Goal: Task Accomplishment & Management: Manage account settings

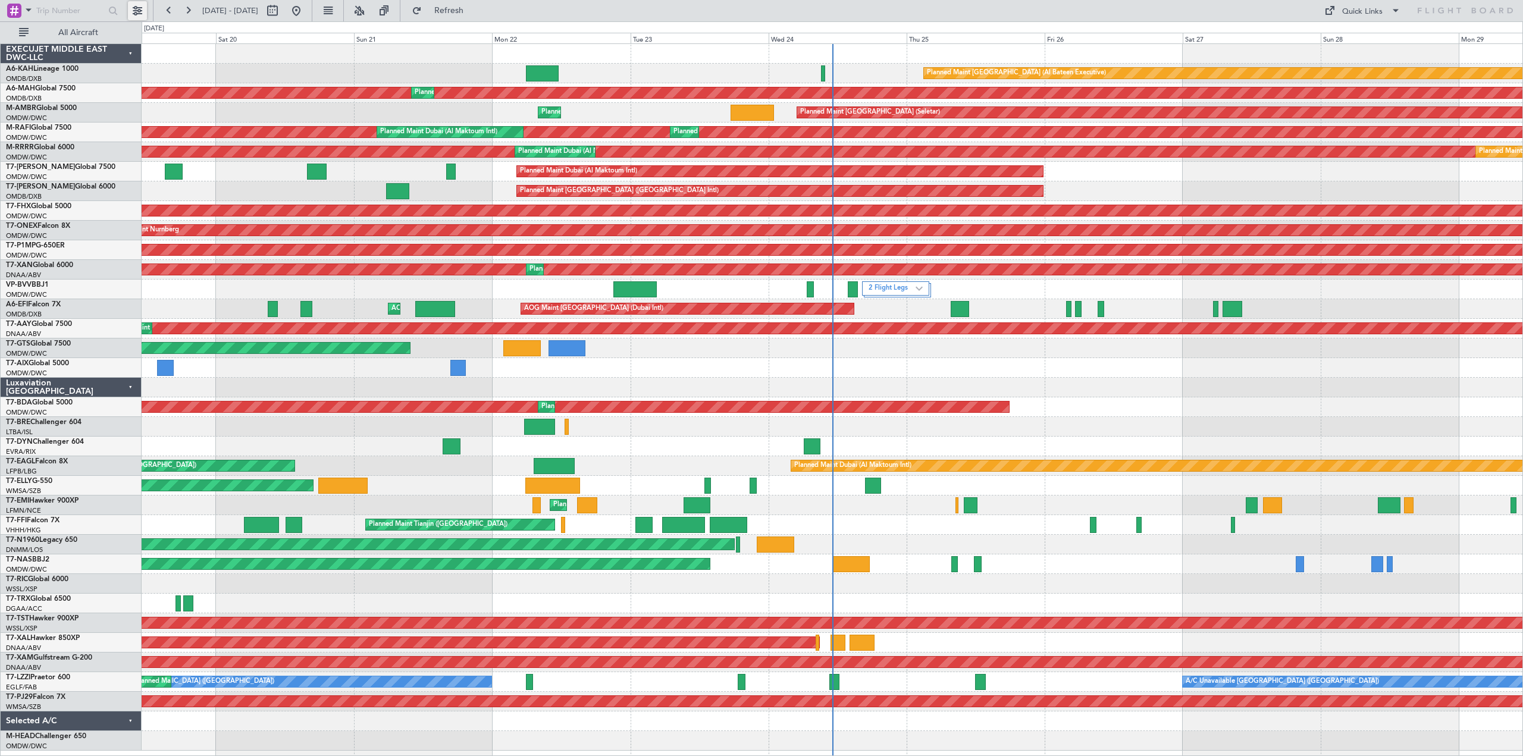
click at [134, 8] on button at bounding box center [137, 10] width 19 height 19
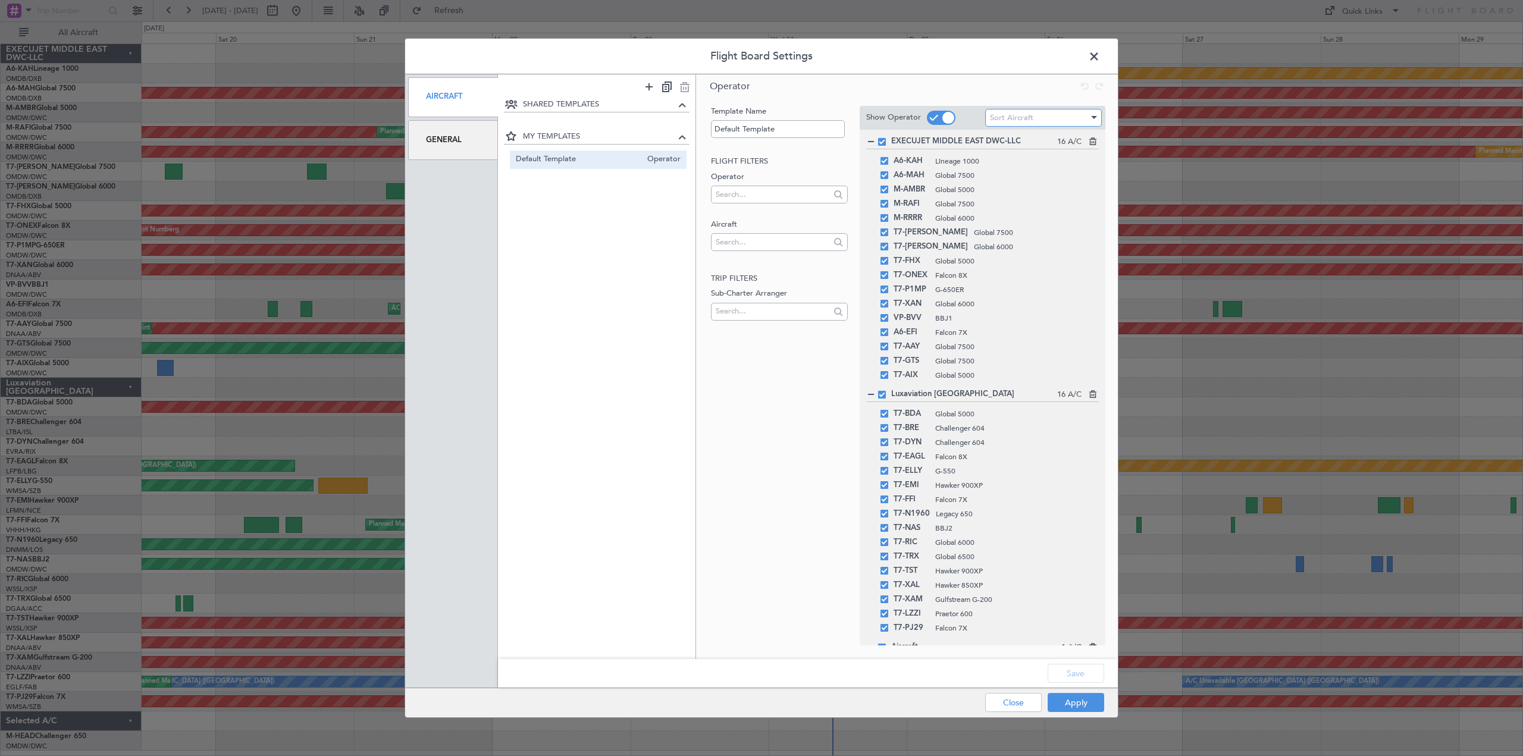
click at [1028, 119] on span "Sort Aircraft" at bounding box center [1011, 117] width 43 height 11
click at [1057, 140] on span "Alphabetically: A → Z" at bounding box center [1044, 142] width 106 height 18
click at [1082, 705] on button "Apply" at bounding box center [1076, 702] width 57 height 19
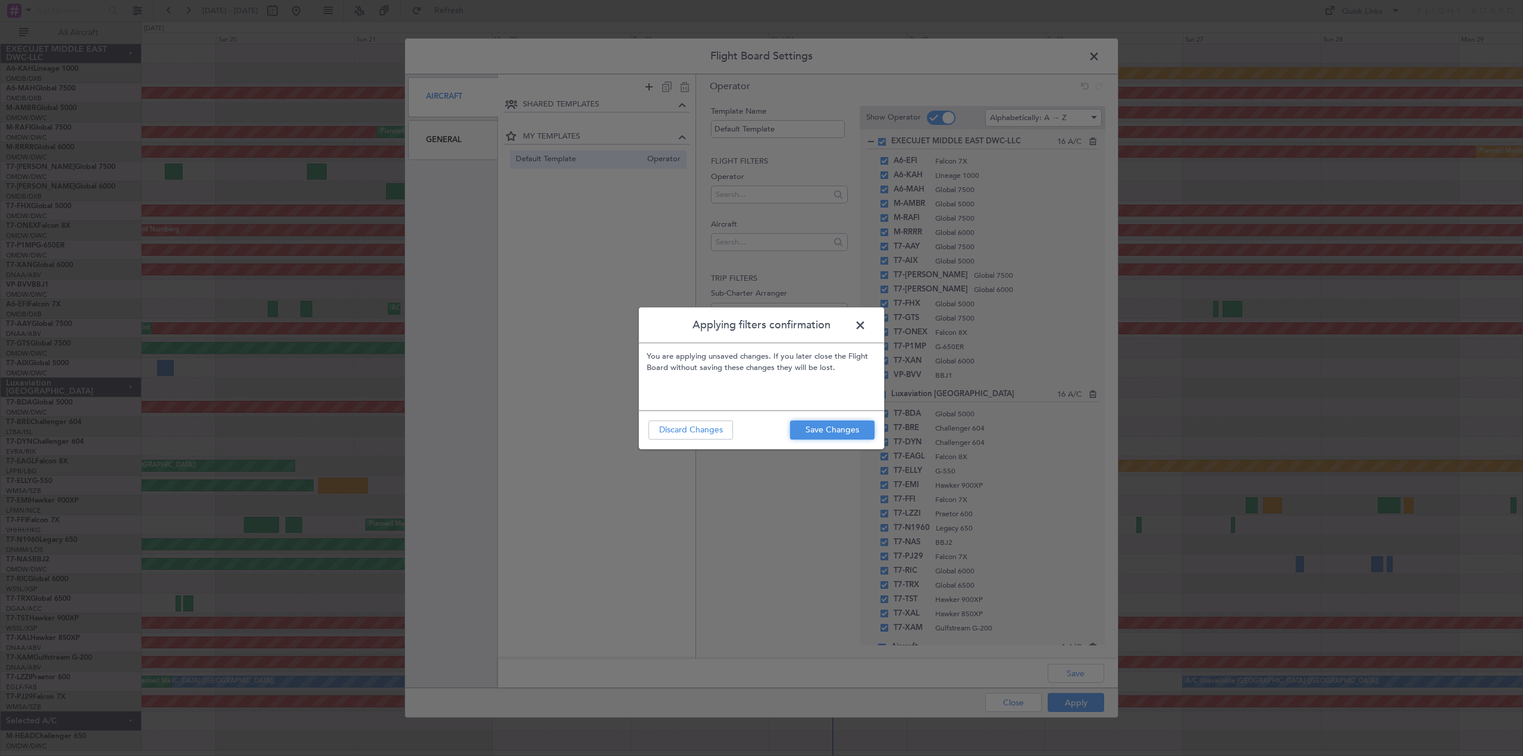
click at [849, 426] on button "Save Changes" at bounding box center [832, 430] width 85 height 19
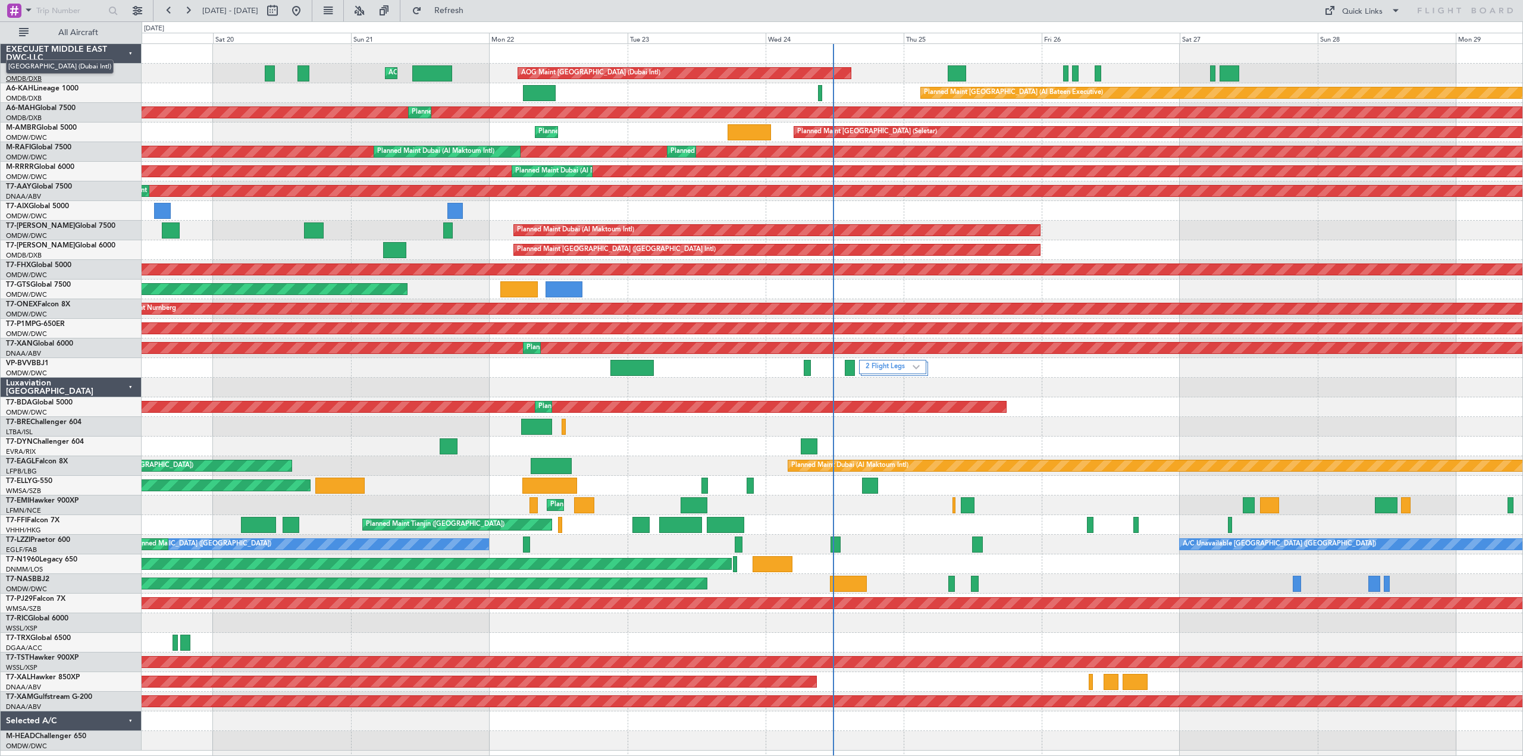
click at [282, 52] on div at bounding box center [832, 54] width 1381 height 20
